Goal: Find specific page/section: Find specific page/section

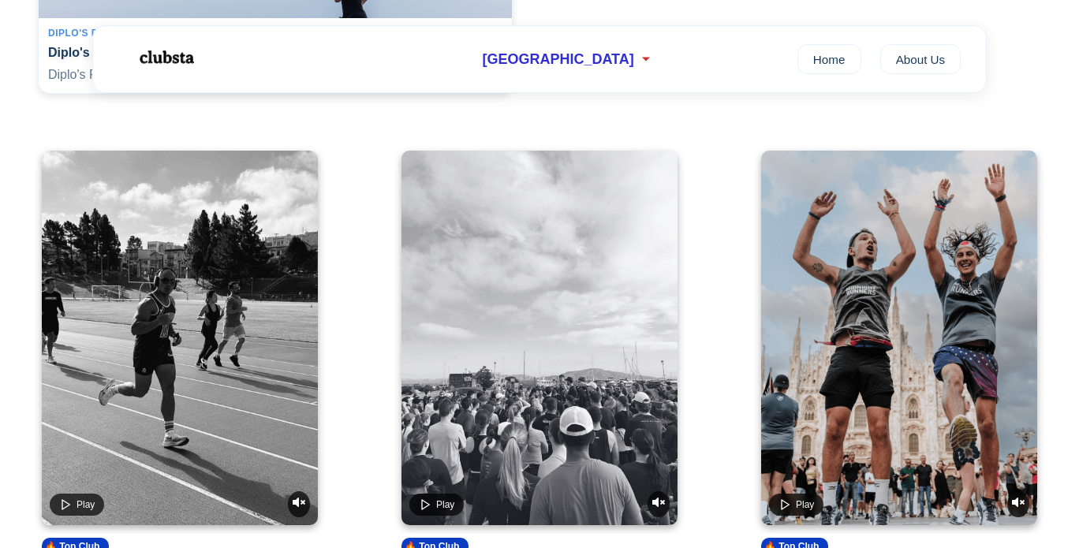
scroll to position [631, 0]
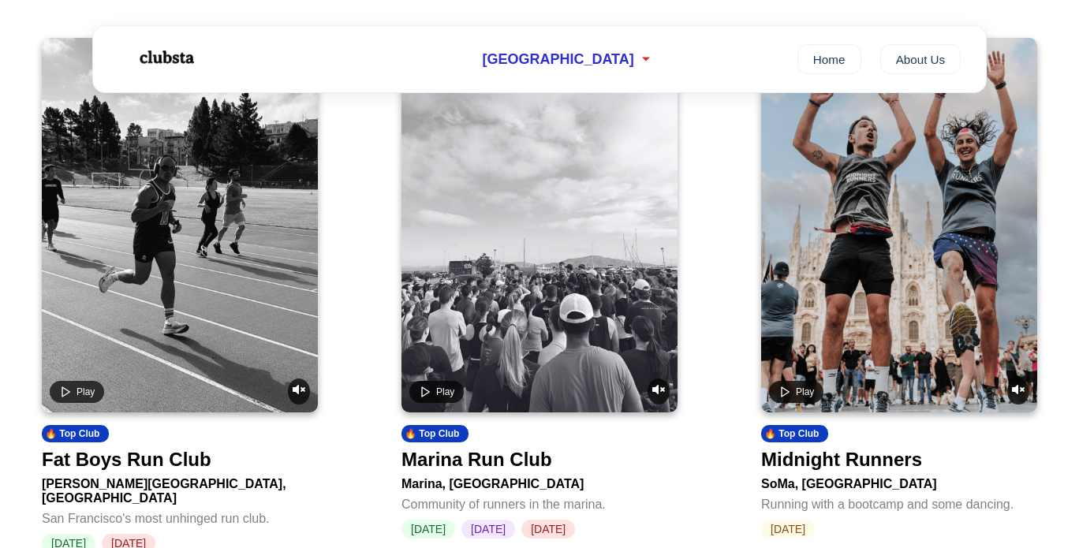
click at [247, 294] on div at bounding box center [180, 225] width 276 height 375
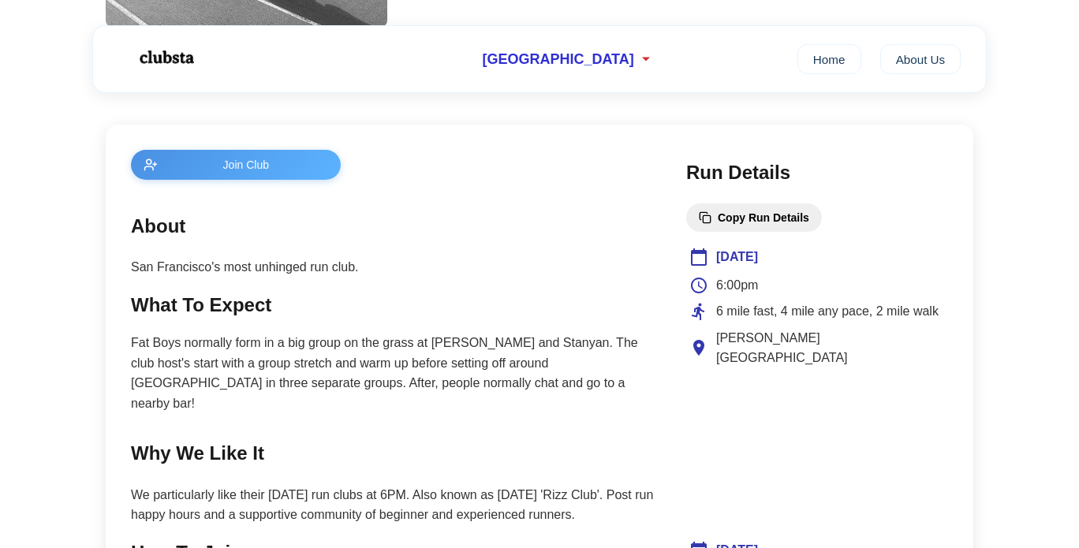
scroll to position [789, 0]
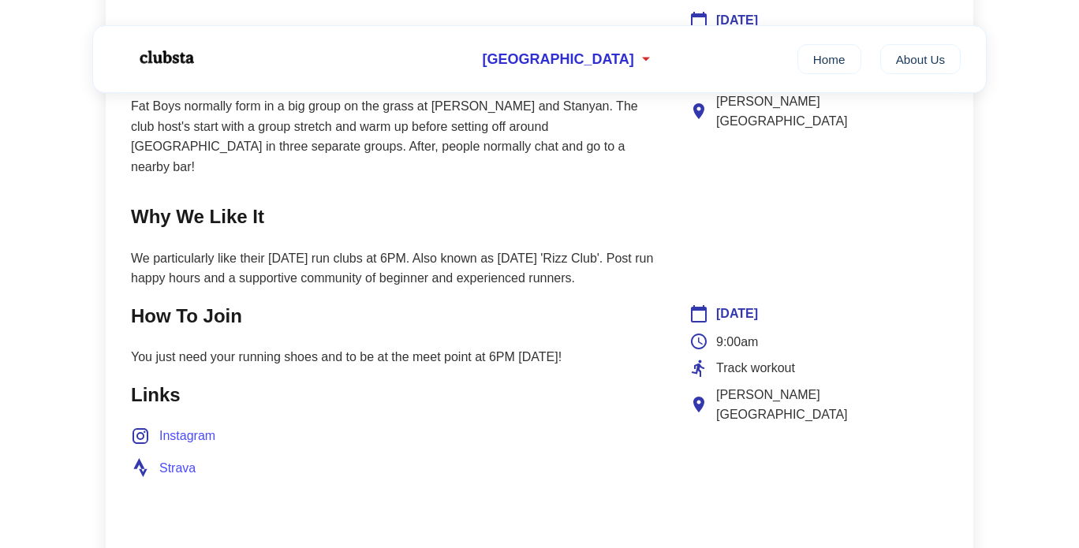
click at [208, 442] on span "Instagram" at bounding box center [187, 436] width 56 height 21
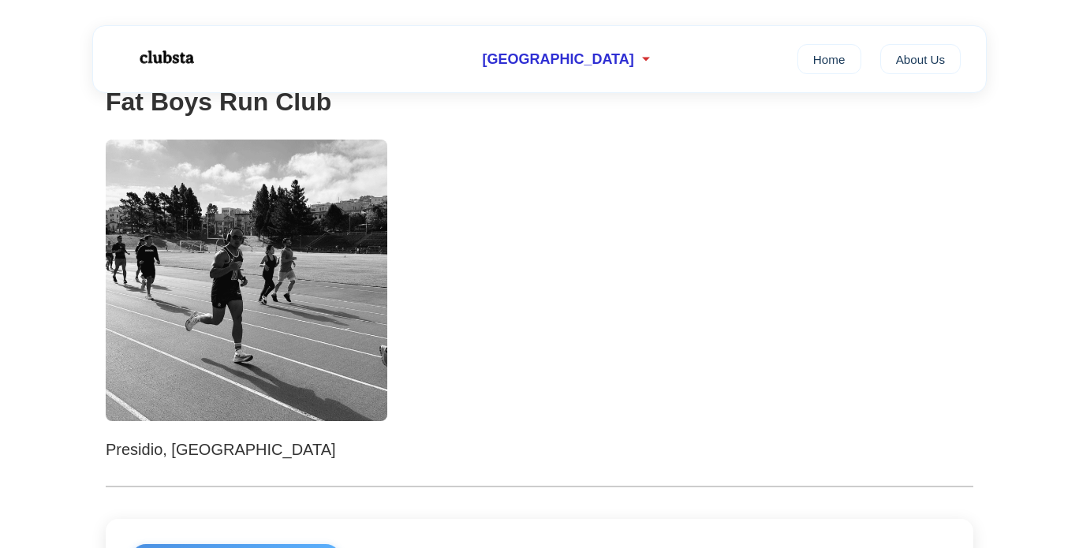
scroll to position [0, 0]
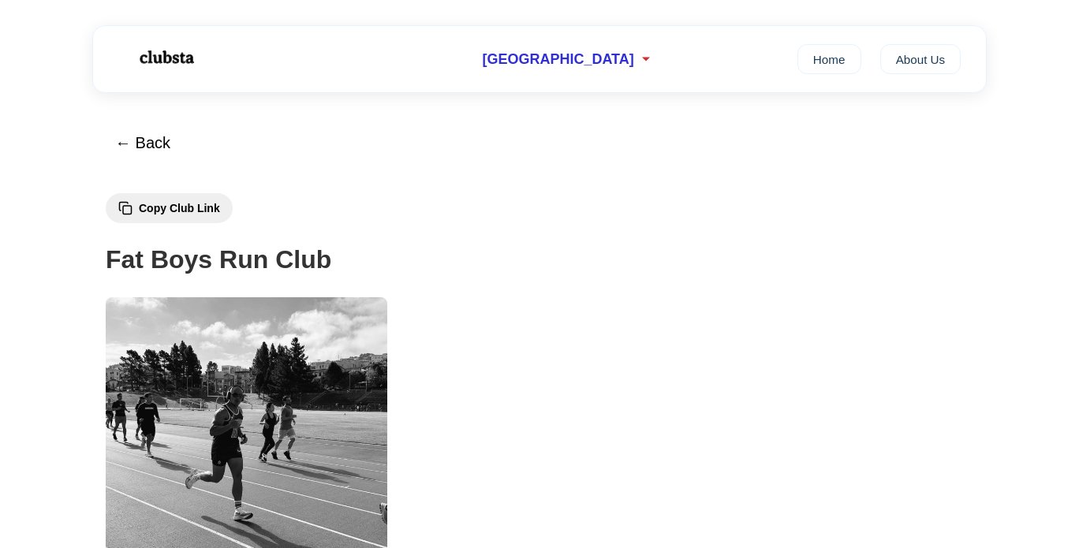
scroll to position [631, 0]
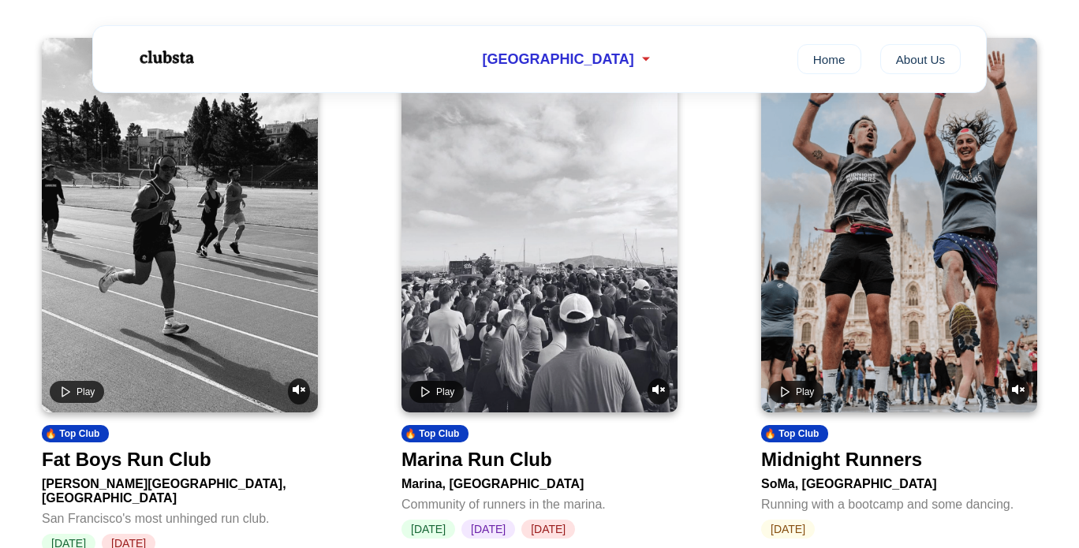
click at [524, 471] on div "Marina Run Club" at bounding box center [476, 460] width 151 height 22
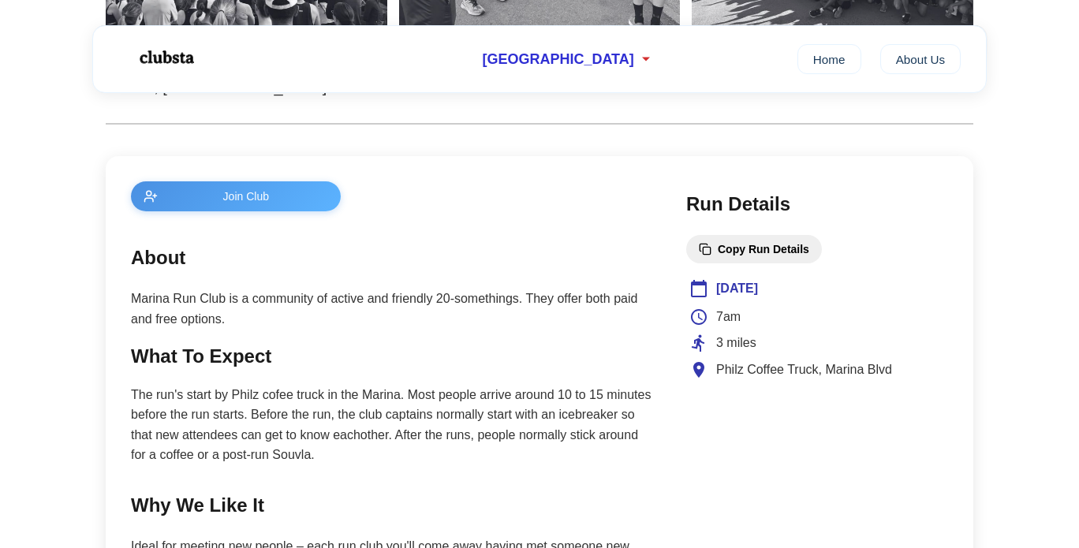
scroll to position [789, 0]
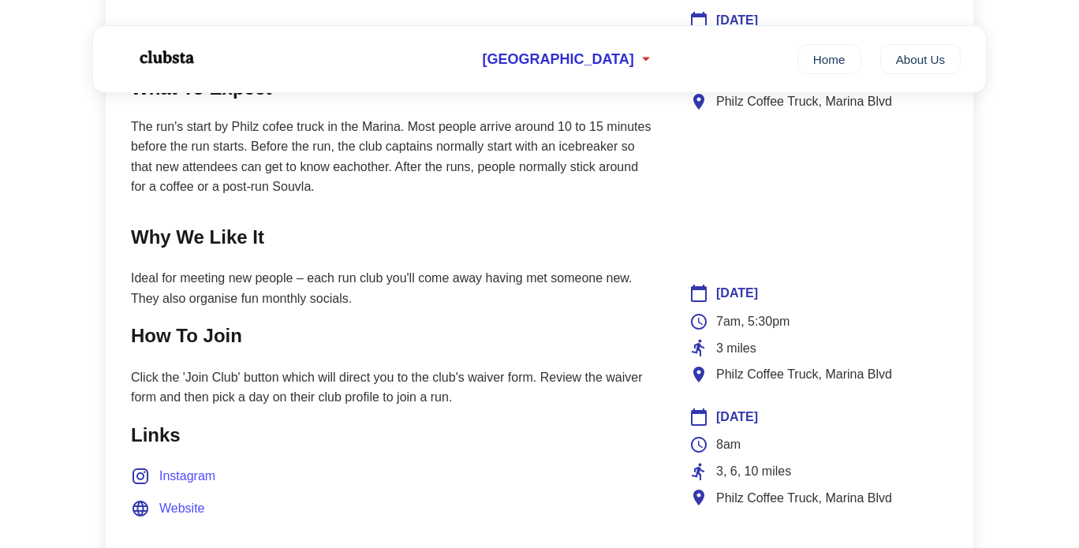
click at [191, 470] on span "Instagram" at bounding box center [187, 476] width 56 height 21
